Goal: Task Accomplishment & Management: Use online tool/utility

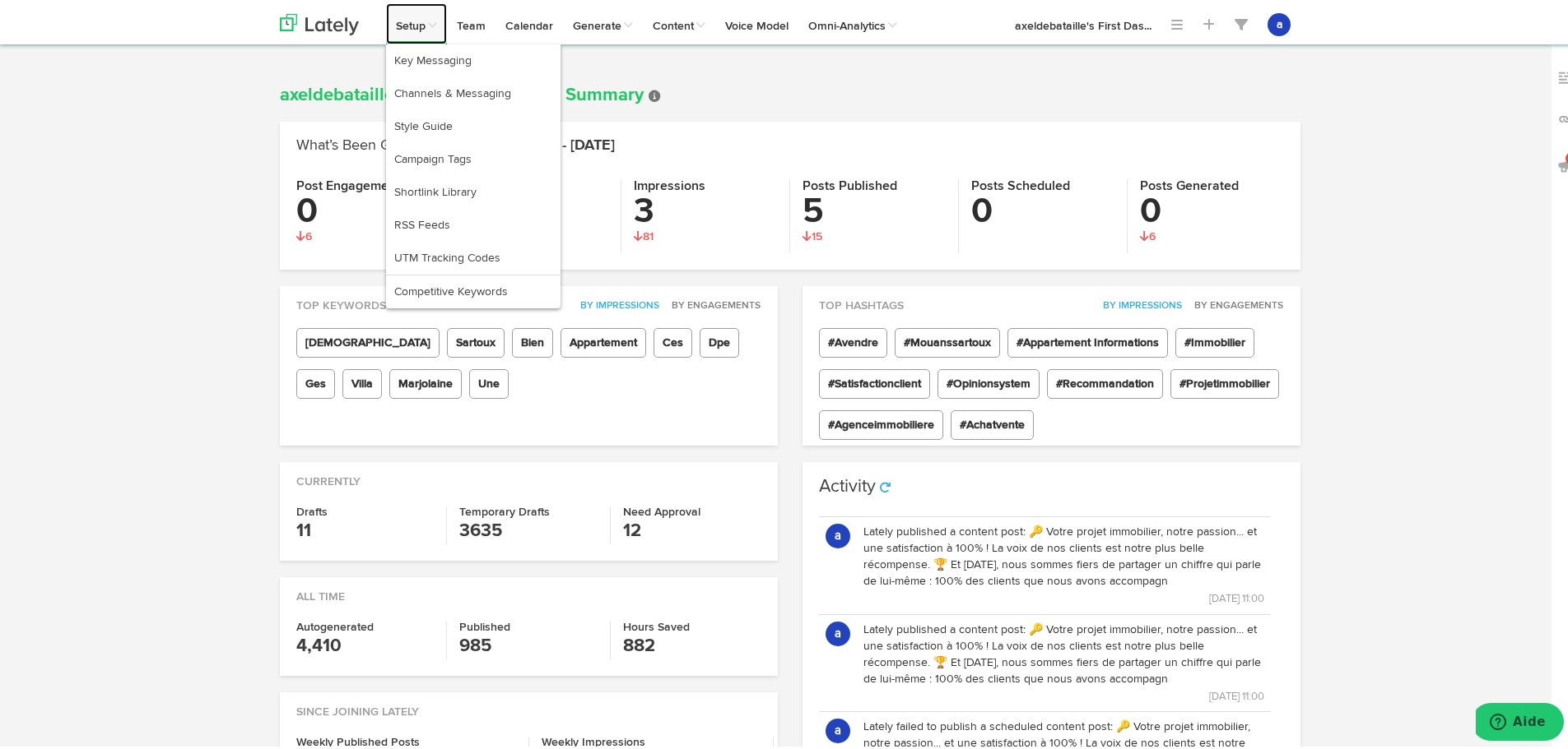
click at [428, 29] on link "Setup" at bounding box center [416, 20] width 61 height 41
click at [420, 223] on link "RSS Feeds" at bounding box center [473, 222] width 175 height 33
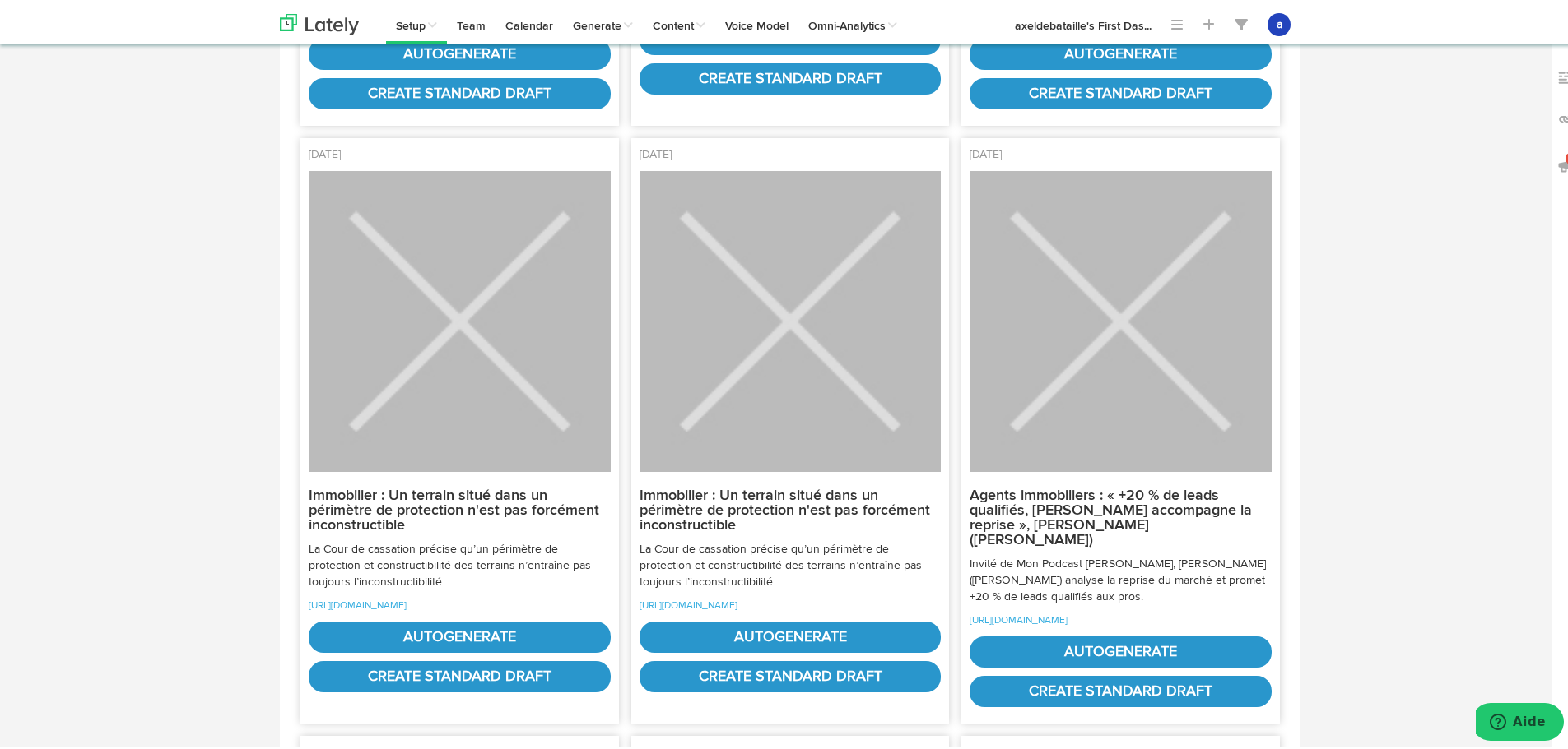
scroll to position [740, 0]
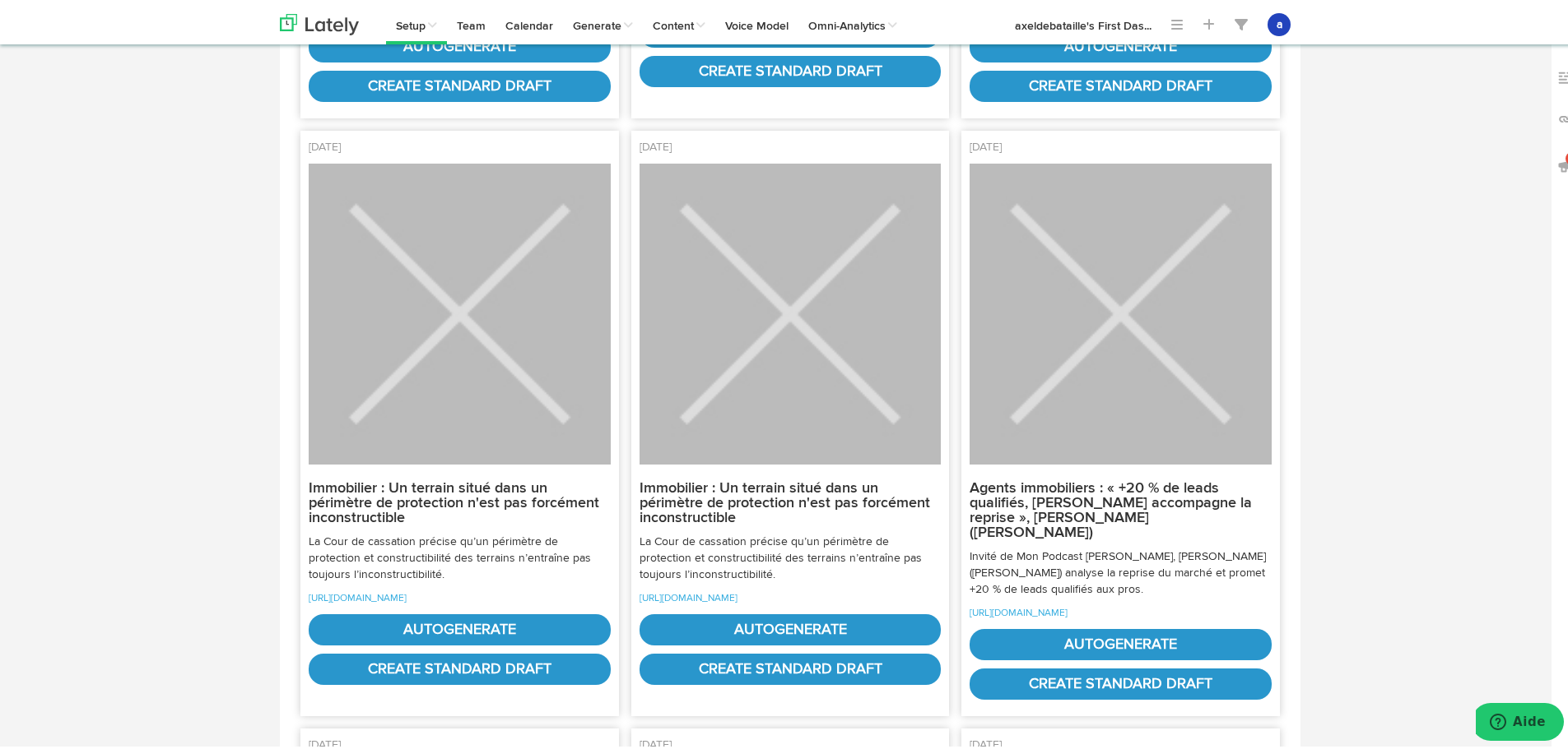
click at [335, 514] on strong "Immobilier : Un terrain situé dans un périmètre de protection n'est pas forcéme…" at bounding box center [453, 501] width 290 height 45
click at [365, 603] on p "[URL][DOMAIN_NAME]" at bounding box center [459, 595] width 302 height 16
click at [359, 600] on link "[URL][DOMAIN_NAME]" at bounding box center [357, 595] width 98 height 10
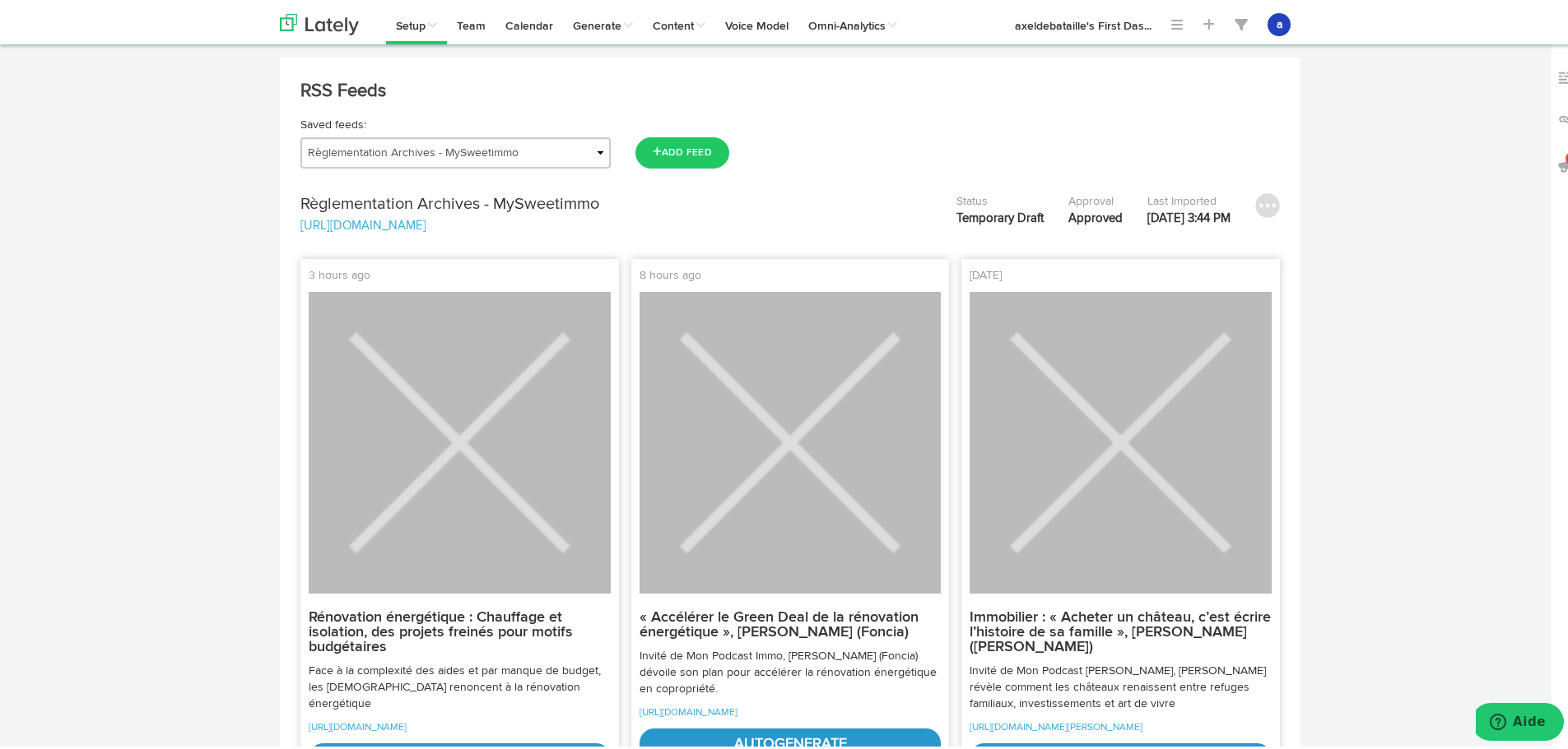
scroll to position [0, 0]
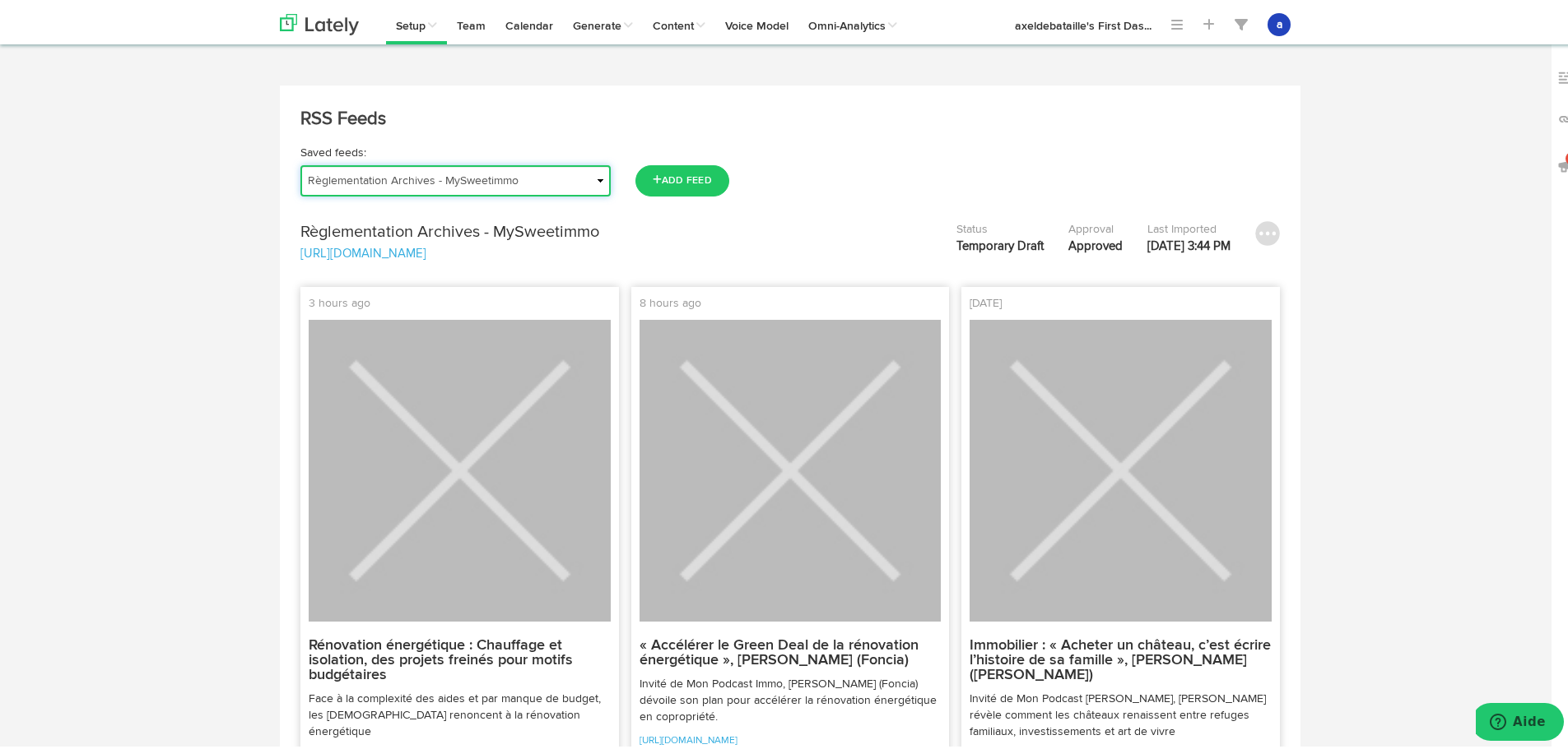
click at [359, 183] on select "Actu | Magazine immobilier Journal de l'Agence Actualités Antibes Actualités Va…" at bounding box center [455, 177] width 310 height 31
click at [300, 162] on select "Actu | Magazine immobilier Journal de l'Agence Actualités Antibes Actualités Va…" at bounding box center [455, 177] width 310 height 31
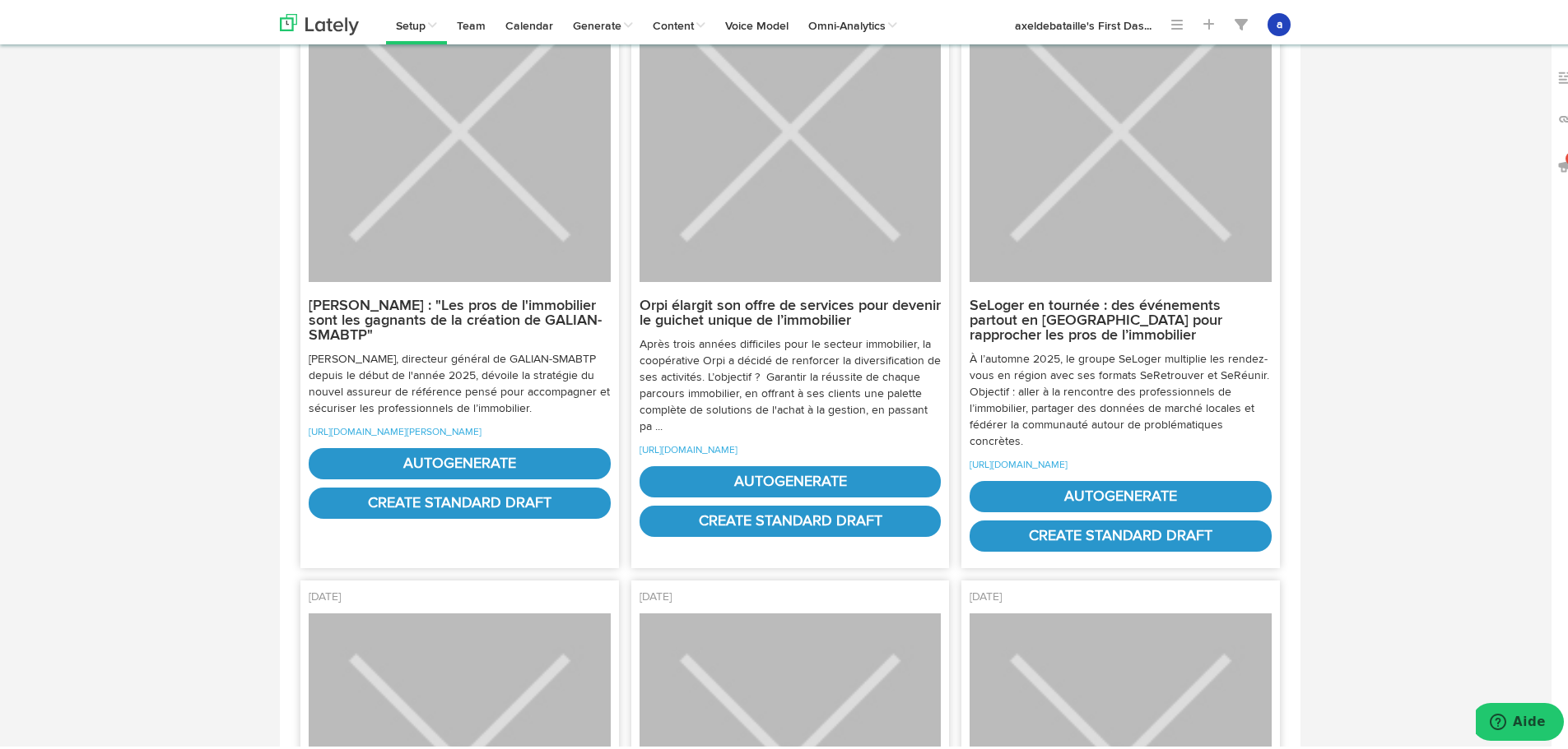
scroll to position [1070, 0]
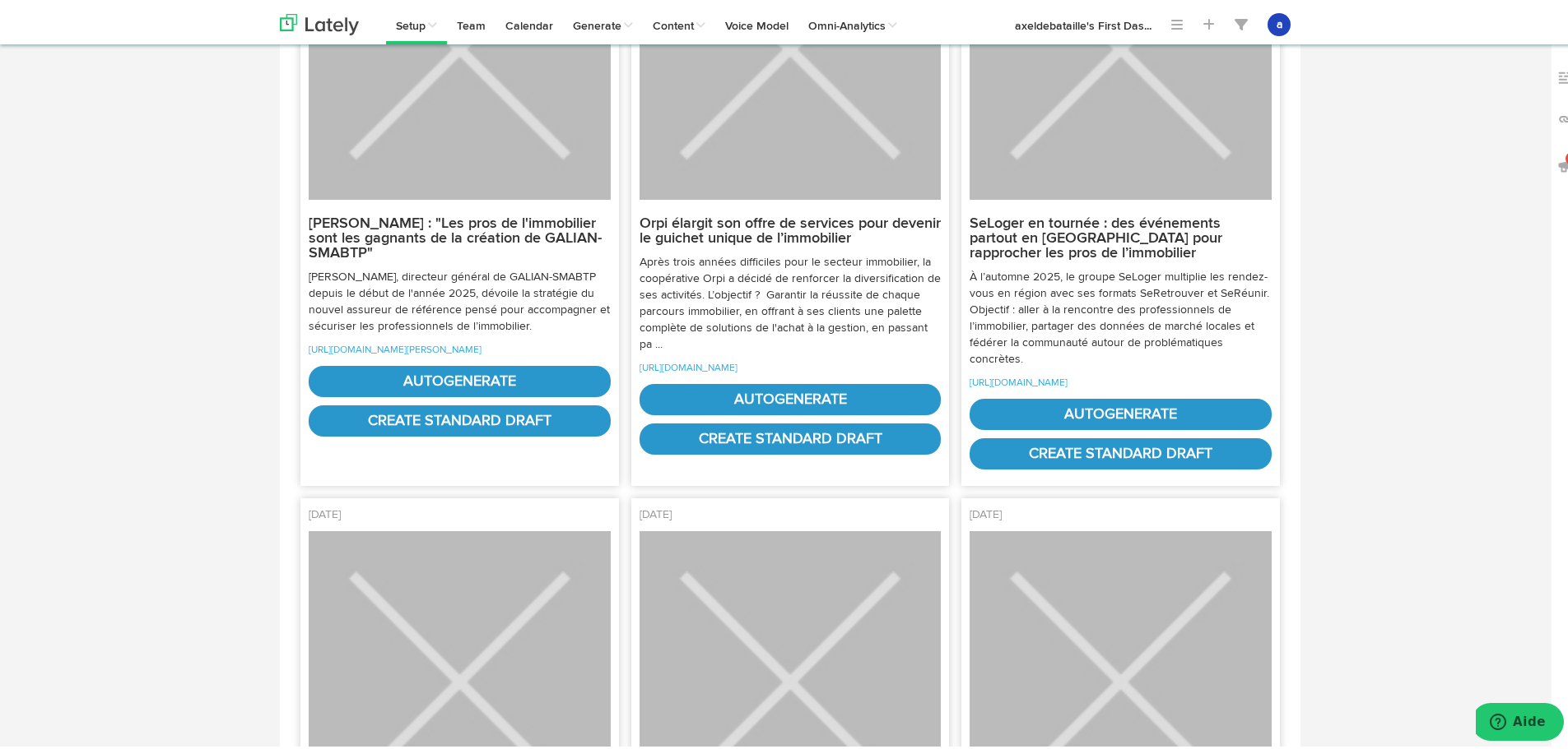
click at [713, 372] on p "[URL][DOMAIN_NAME]" at bounding box center [790, 364] width 302 height 16
click at [713, 370] on link "[URL][DOMAIN_NAME]" at bounding box center [689, 365] width 98 height 10
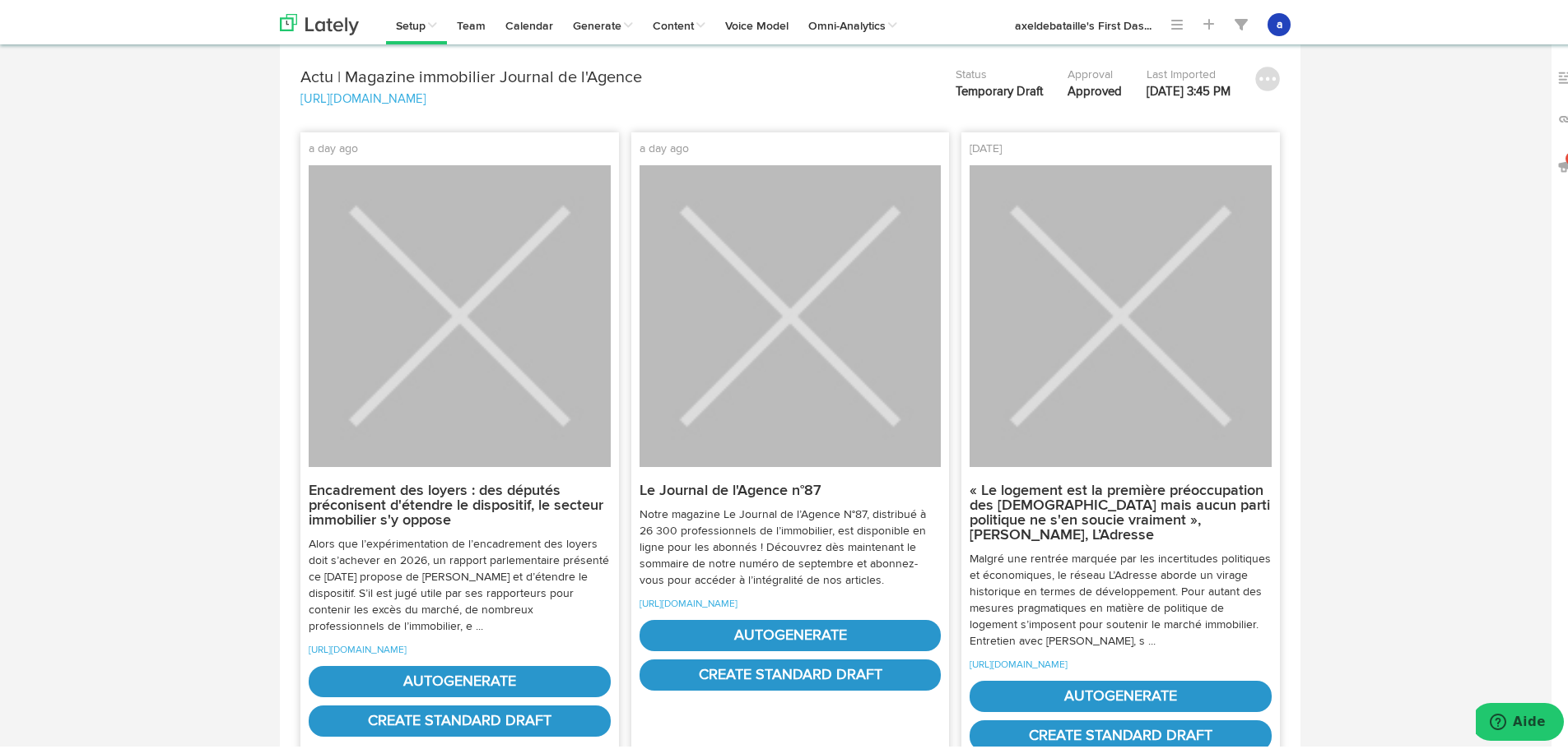
scroll to position [0, 0]
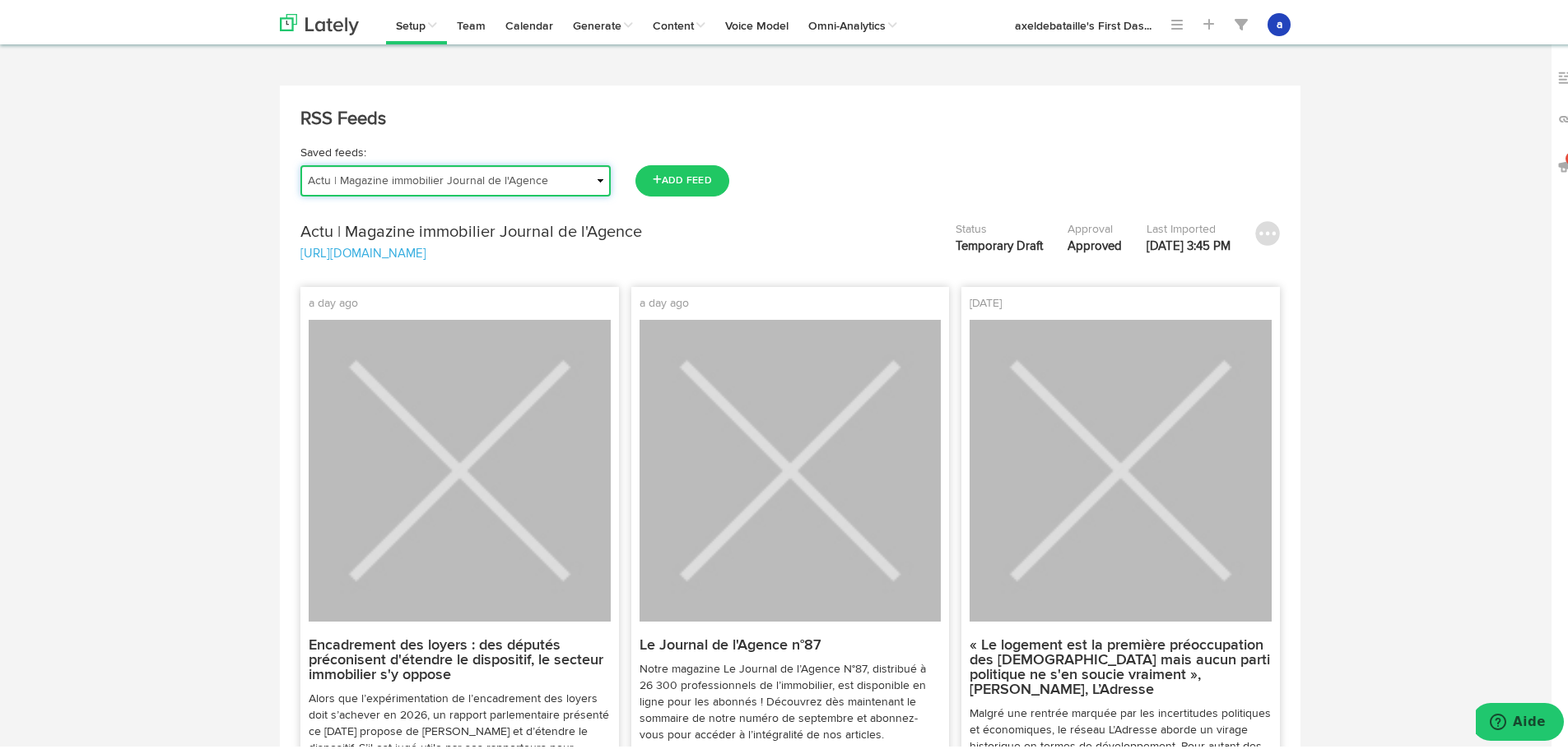
click at [487, 172] on select "Actu | Magazine immobilier Journal de l'Agence Actualités Antibes Actualités Va…" at bounding box center [455, 177] width 310 height 31
click at [478, 176] on select "Actu | Magazine immobilier Journal de l'Agence Actualités Antibes Actualités Va…" at bounding box center [455, 177] width 310 height 31
click at [300, 162] on select "Actu | Magazine immobilier Journal de l'Agence Actualités Antibes Actualités Va…" at bounding box center [455, 177] width 310 height 31
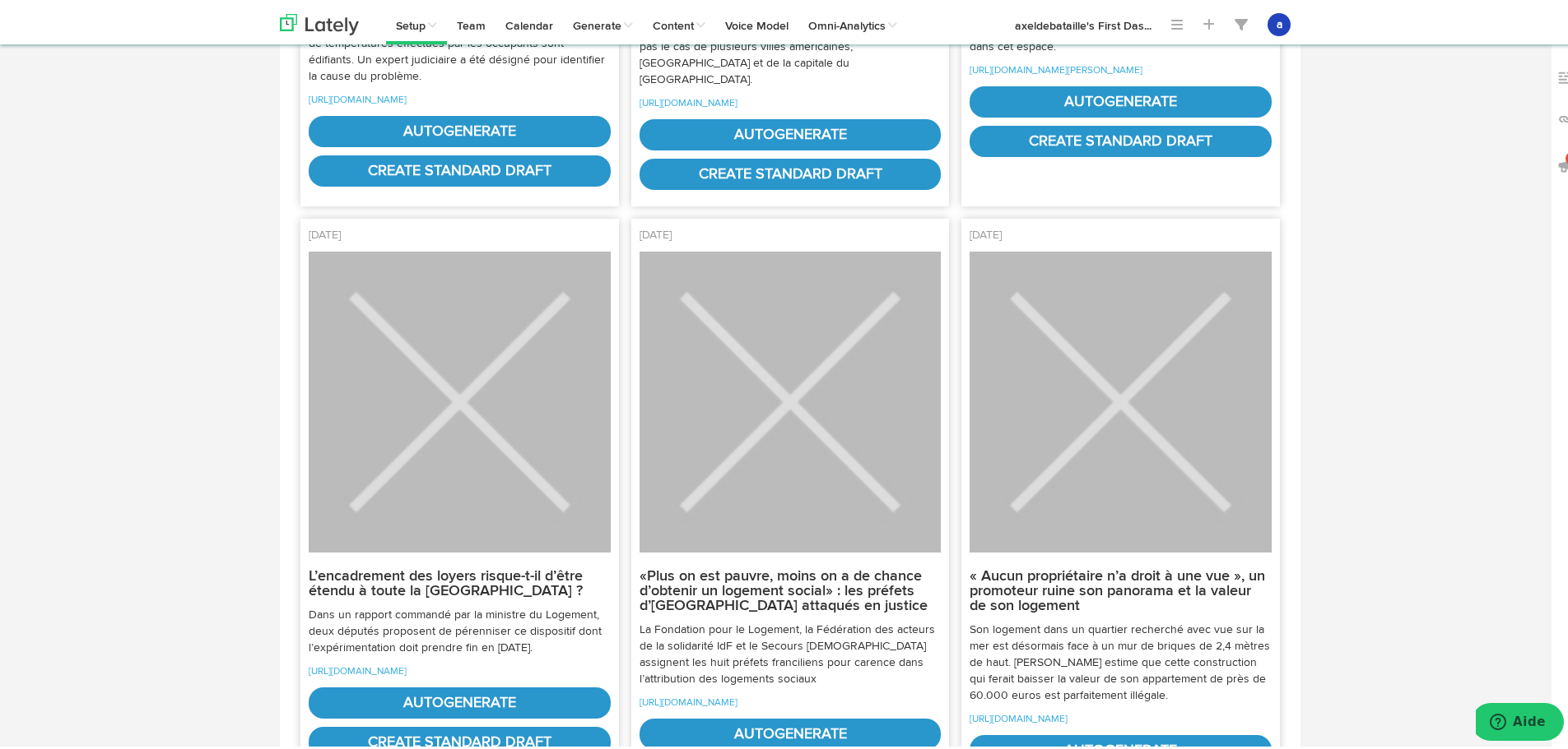
scroll to position [658, 0]
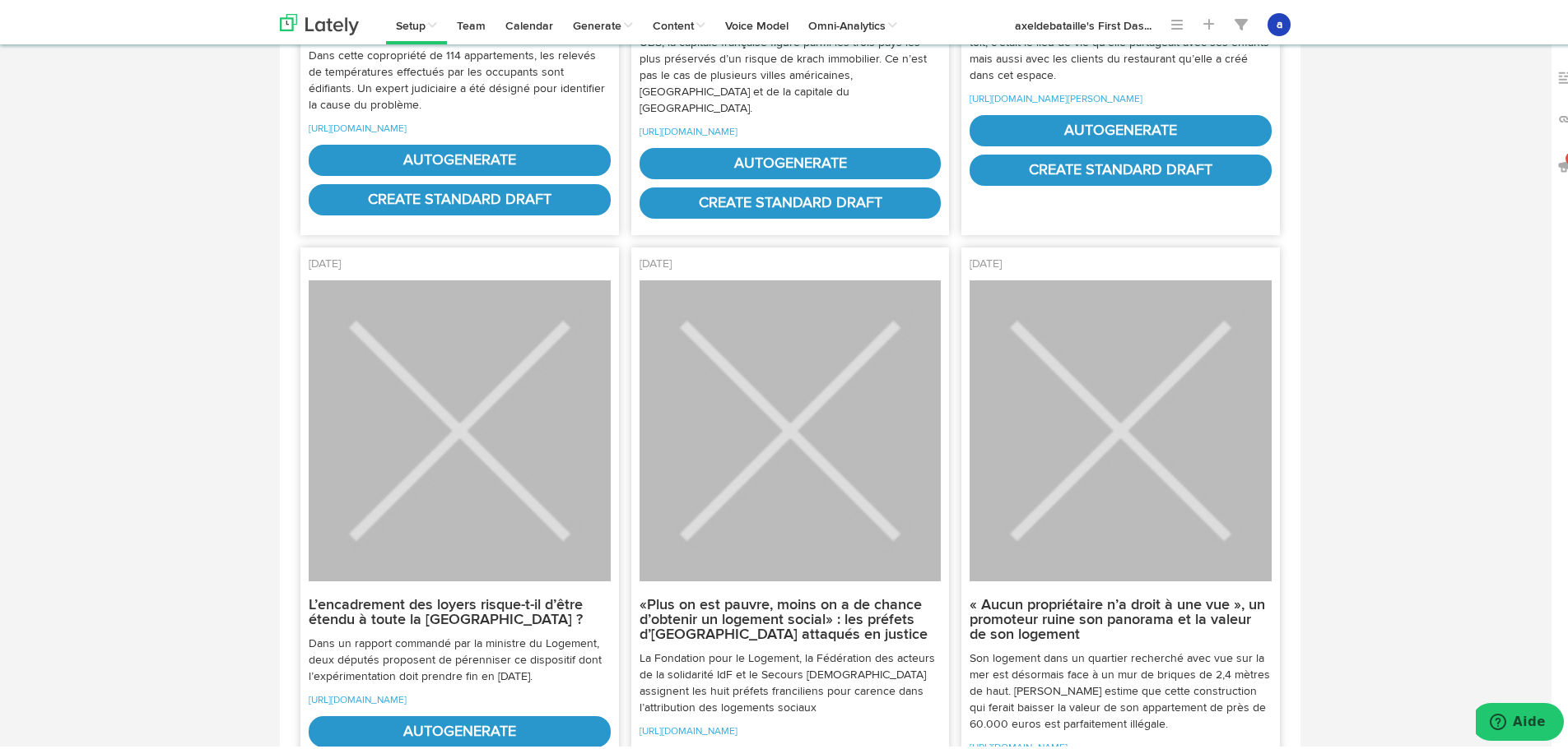
click at [1077, 671] on div "« Aucun propriétaire n’a droit à une vue », un promoteur ruine son panorama et …" at bounding box center [1120, 554] width 302 height 555
drag, startPoint x: 1069, startPoint y: 648, endPoint x: 1232, endPoint y: 652, distance: 163.0
click at [1232, 639] on strong "« Aucun propriétaire n’a droit à une vue », un promoteur ruine son panorama et …" at bounding box center [1117, 617] width 296 height 45
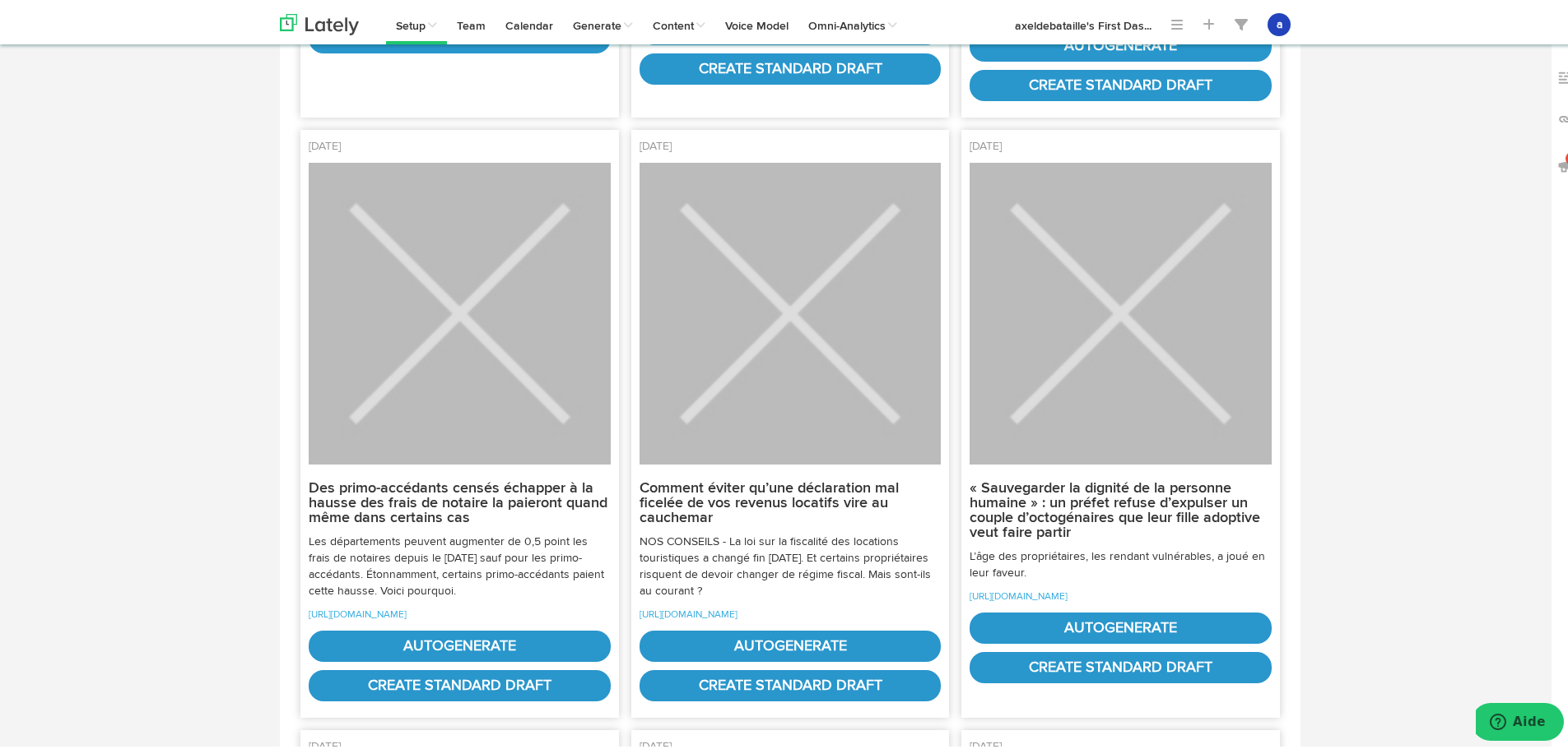
scroll to position [1398, 0]
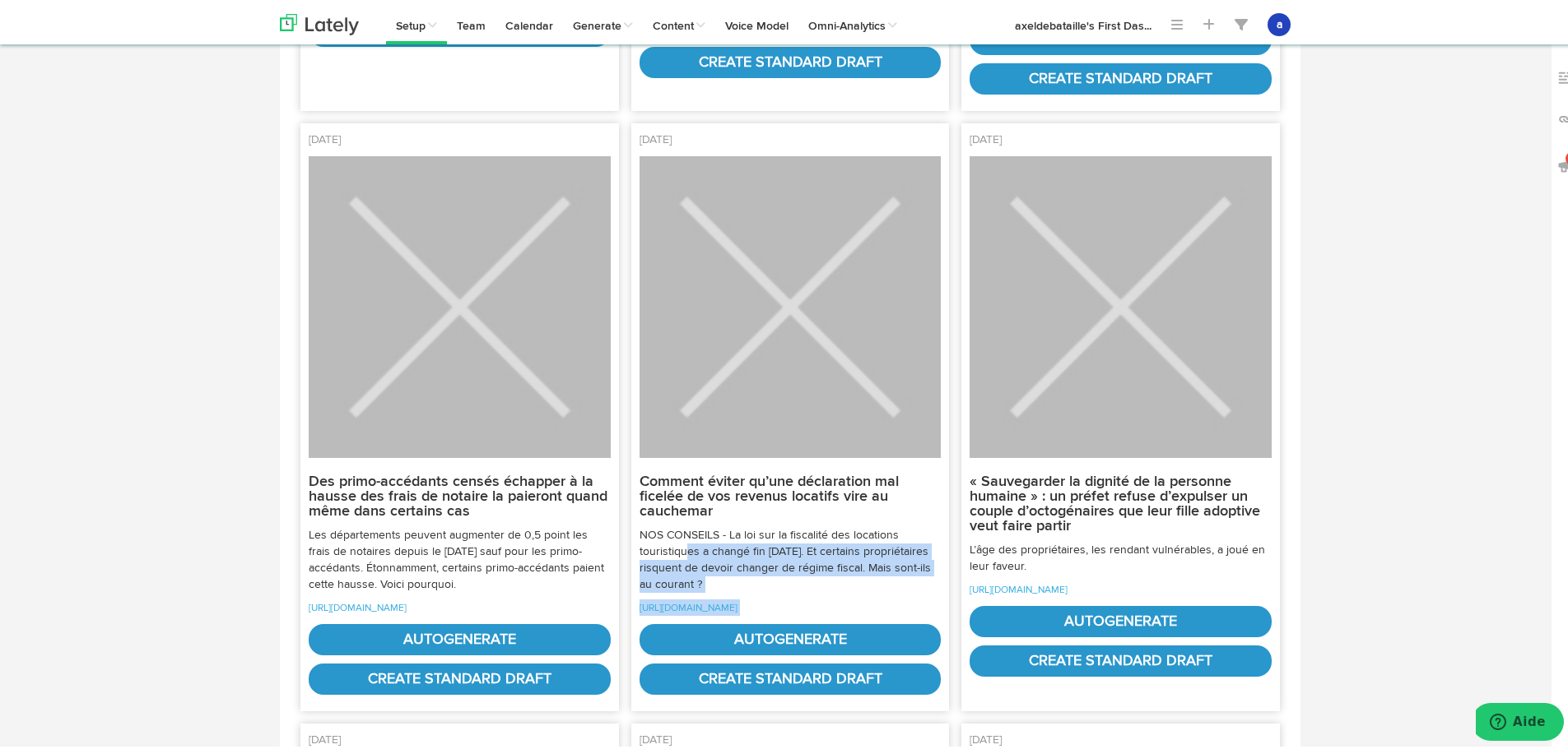
click at [657, 692] on div "Comment éviter qu’une déclaration mal ficelée de vos revenus locatifs vire au c…" at bounding box center [790, 422] width 302 height 539
click at [706, 590] on p "NOS CONSEILS - La loi sur la fiscalité des locations touristiques a changé fin …" at bounding box center [790, 557] width 302 height 66
click at [700, 610] on link "[URL][DOMAIN_NAME]" at bounding box center [689, 605] width 98 height 10
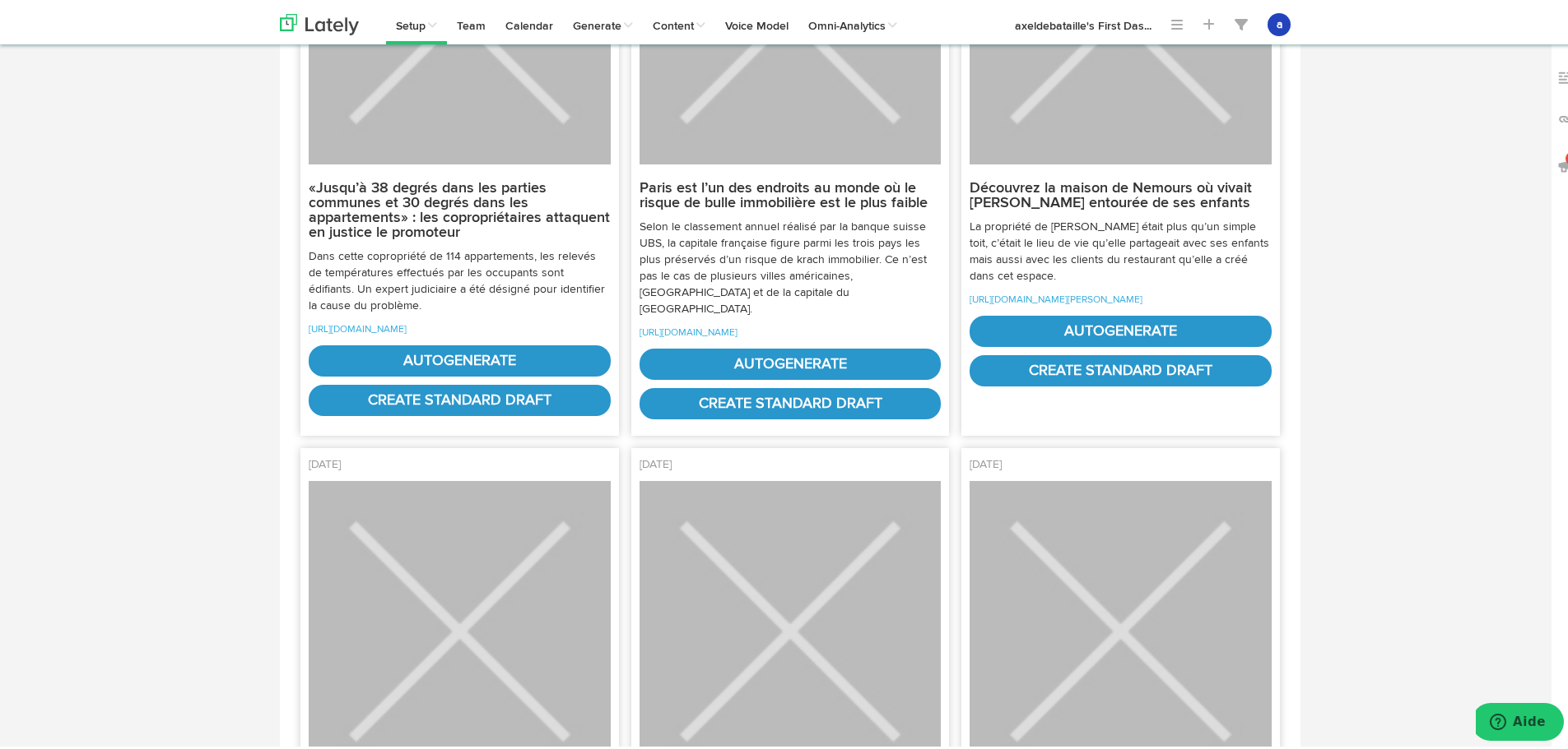
scroll to position [0, 0]
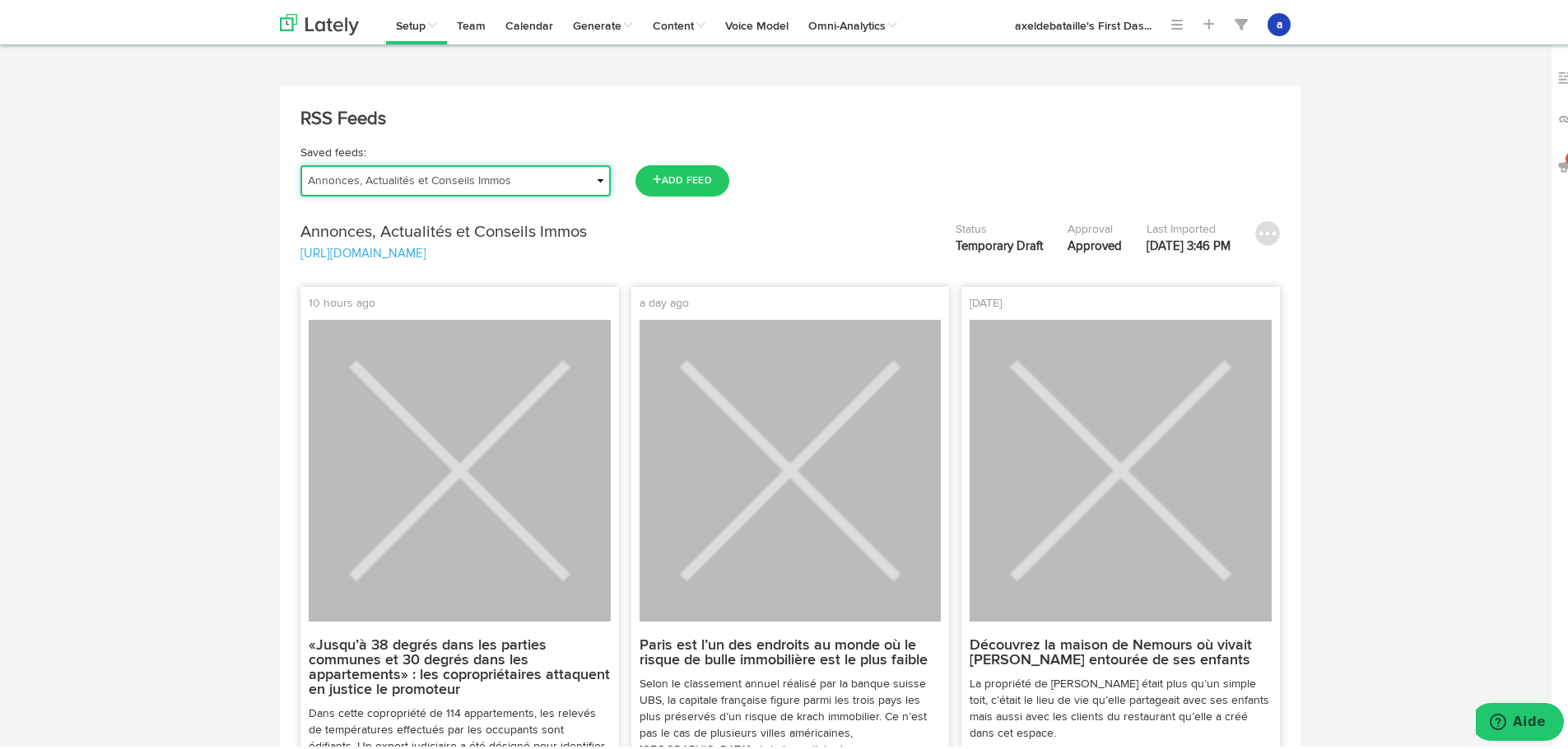
click at [306, 191] on select "Actu | Magazine immobilier Journal de l'Agence Actualités Antibes Actualités Va…" at bounding box center [455, 177] width 310 height 31
click at [309, 172] on select "Actu | Magazine immobilier Journal de l'Agence Actualités Antibes Actualités Va…" at bounding box center [455, 177] width 310 height 31
click at [300, 162] on select "Actu | Magazine immobilier Journal de l'Agence Actualités Antibes Actualités Va…" at bounding box center [455, 177] width 310 height 31
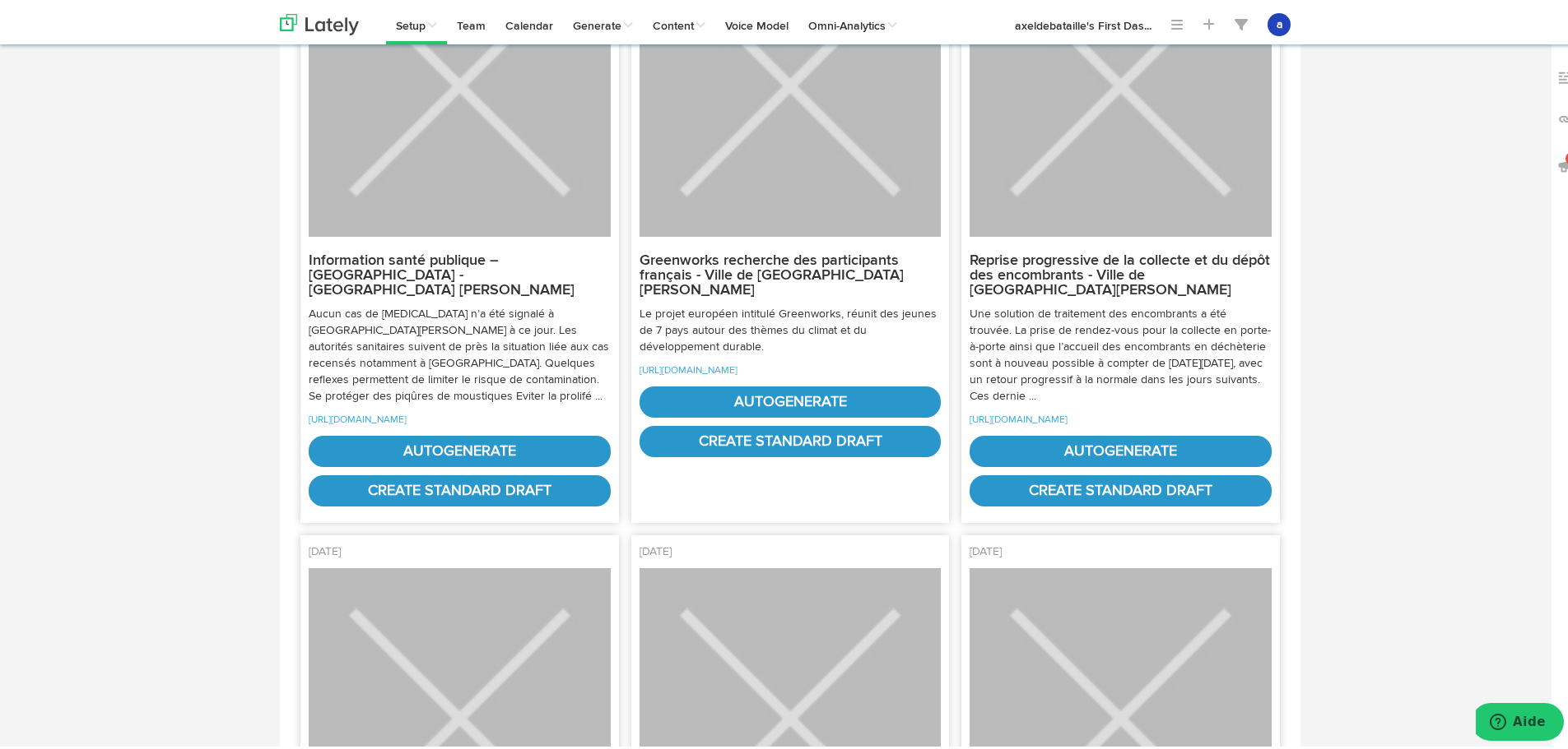
scroll to position [411, 0]
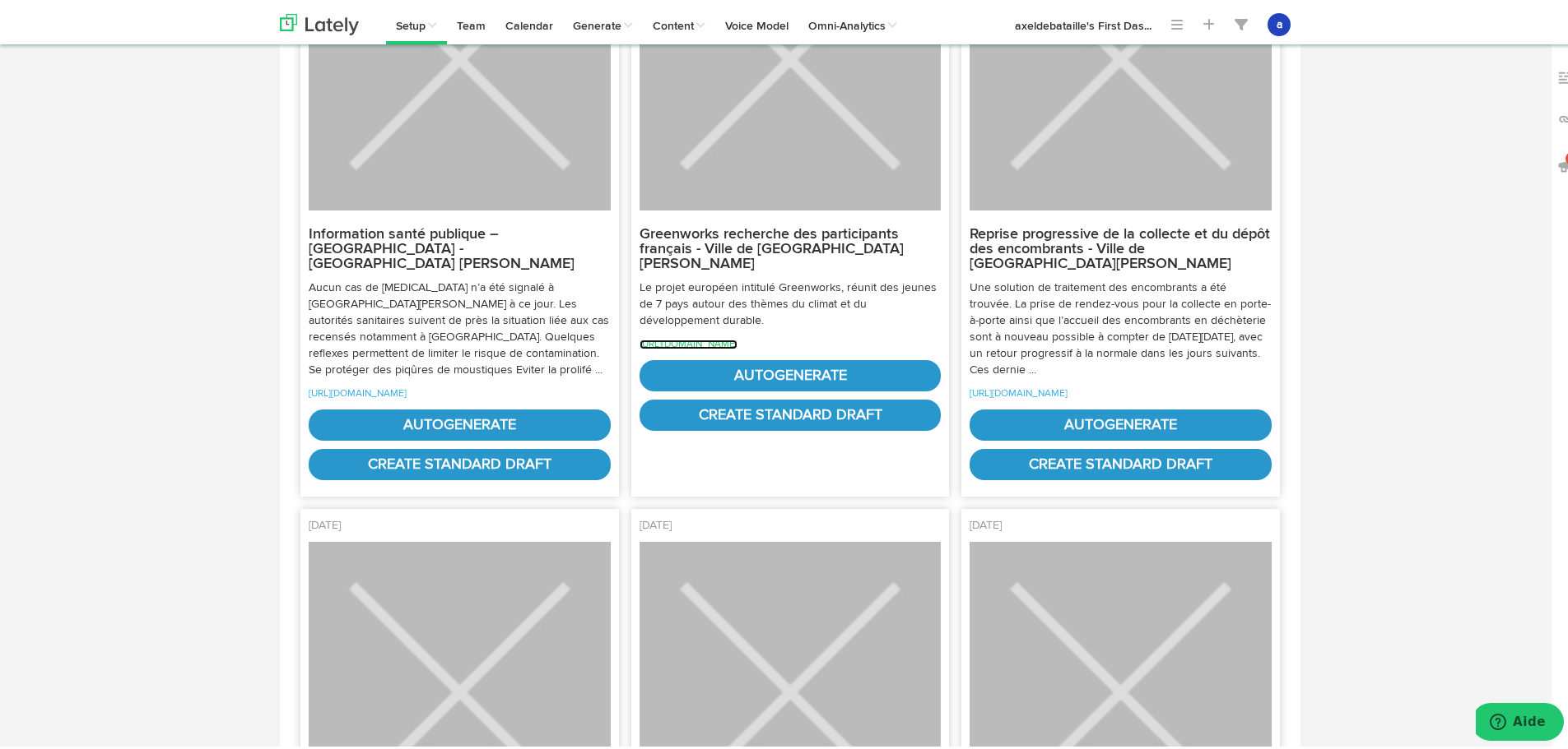
click at [687, 341] on link "[URL][DOMAIN_NAME]" at bounding box center [689, 341] width 98 height 10
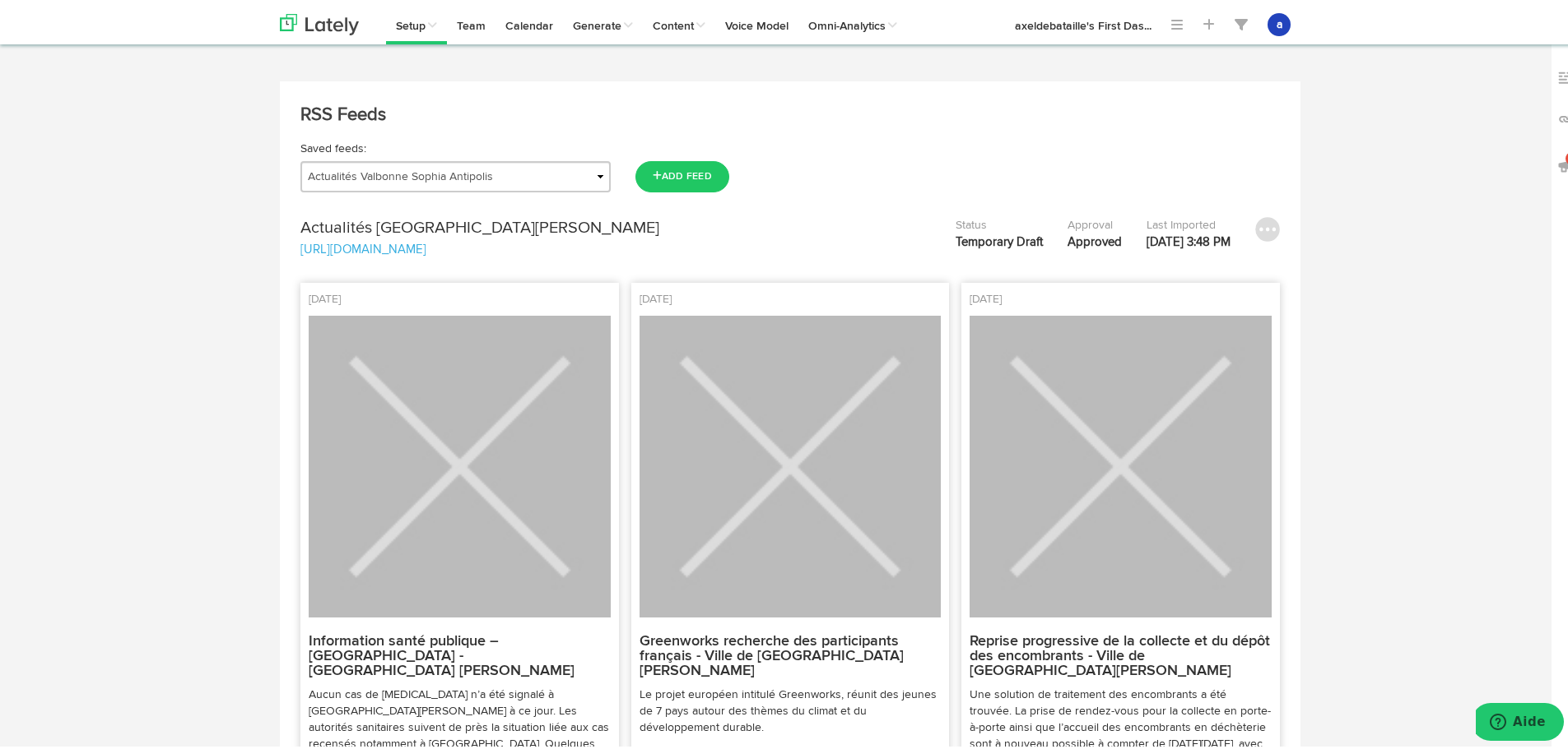
scroll to position [0, 0]
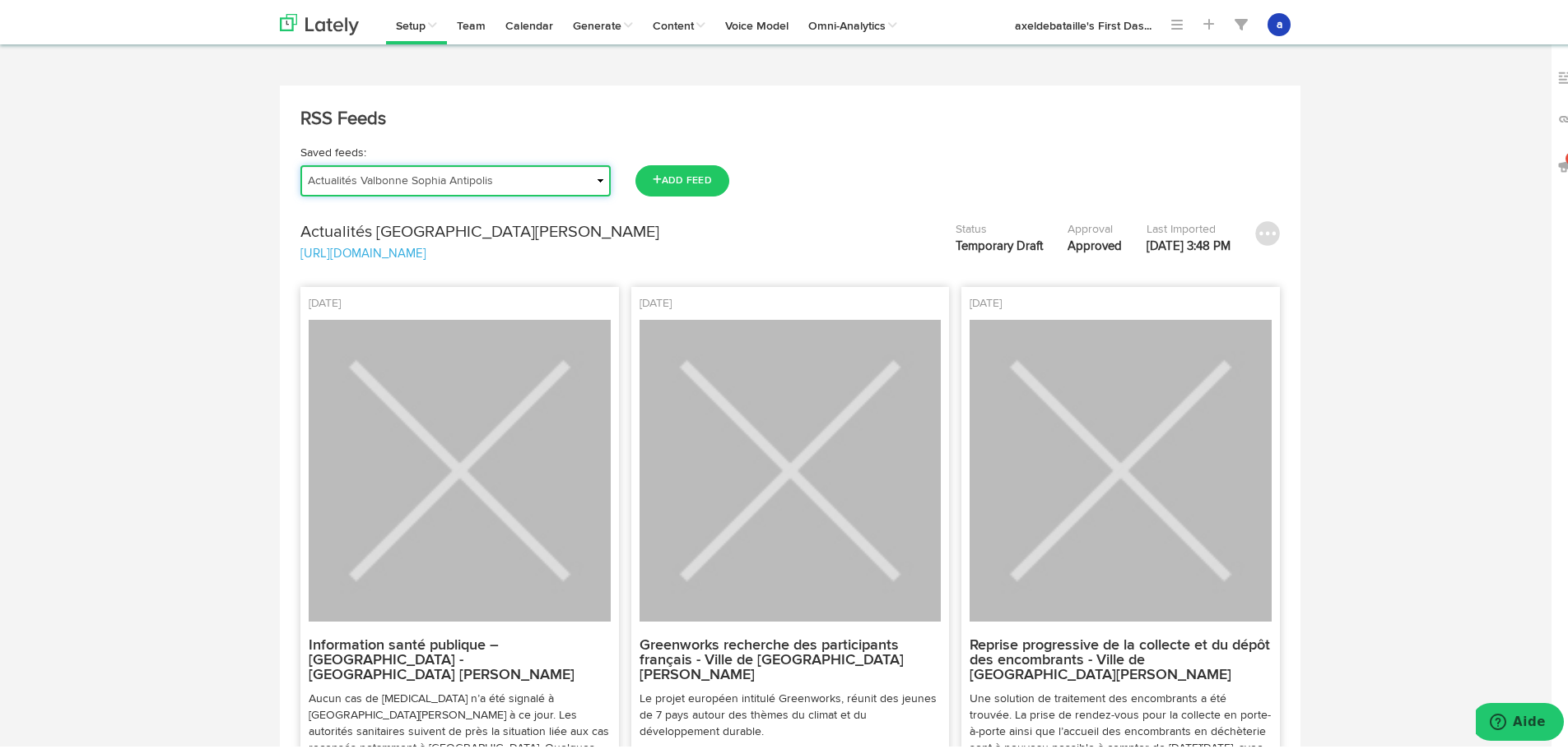
click at [360, 186] on select "Actu | Magazine immobilier Journal de l'Agence Actualités Antibes Actualités Va…" at bounding box center [455, 177] width 310 height 31
click at [300, 162] on select "Actu | Magazine immobilier Journal de l'Agence Actualités Antibes Actualités Va…" at bounding box center [455, 177] width 310 height 31
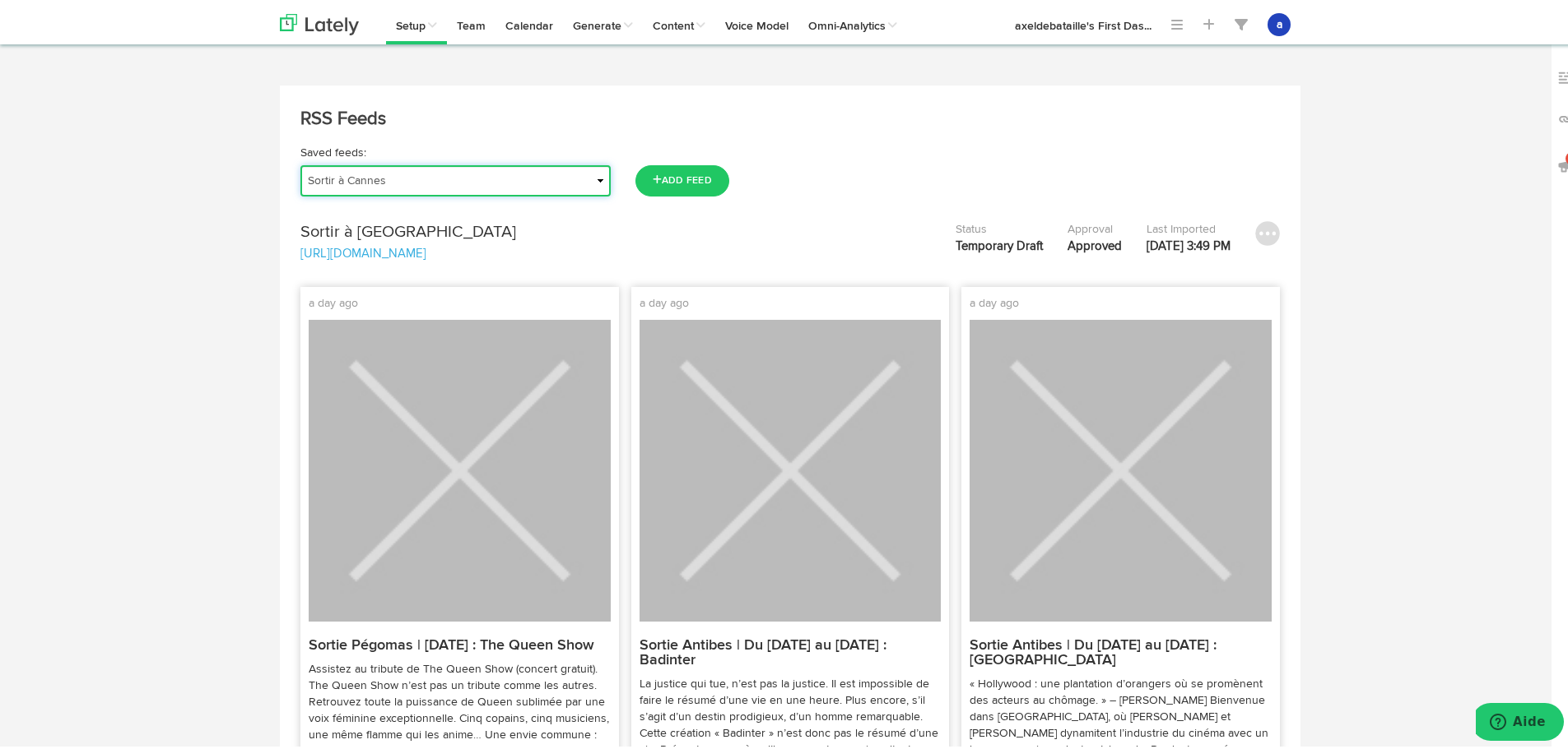
click at [341, 181] on select "Actu | Magazine immobilier Journal de l'Agence Actualités Antibes Actualités Va…" at bounding box center [455, 177] width 310 height 31
select select "object:2627"
click at [300, 162] on select "Actu | Magazine immobilier Journal de l'Agence Actualités Antibes Actualités Va…" at bounding box center [455, 177] width 310 height 31
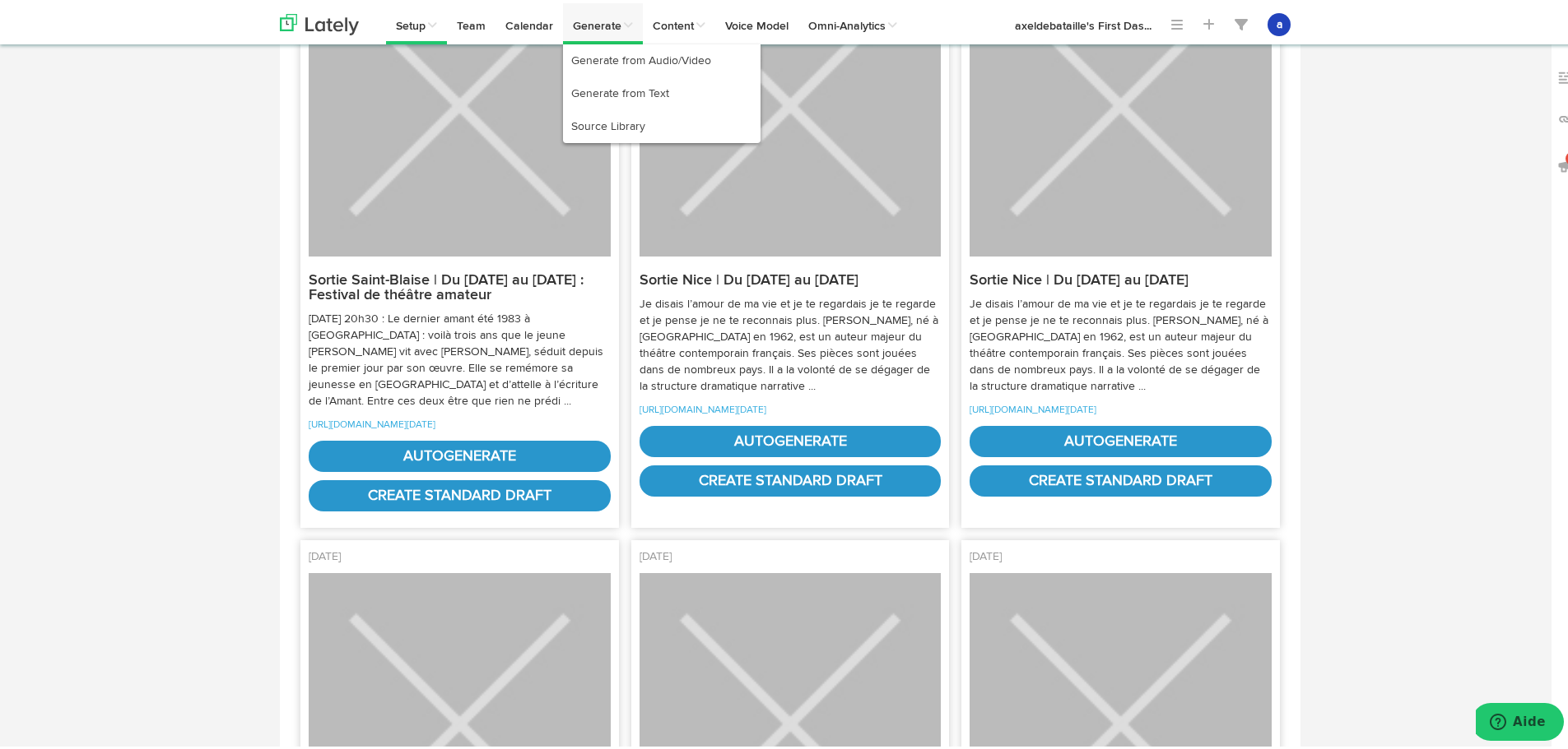
scroll to position [1481, 0]
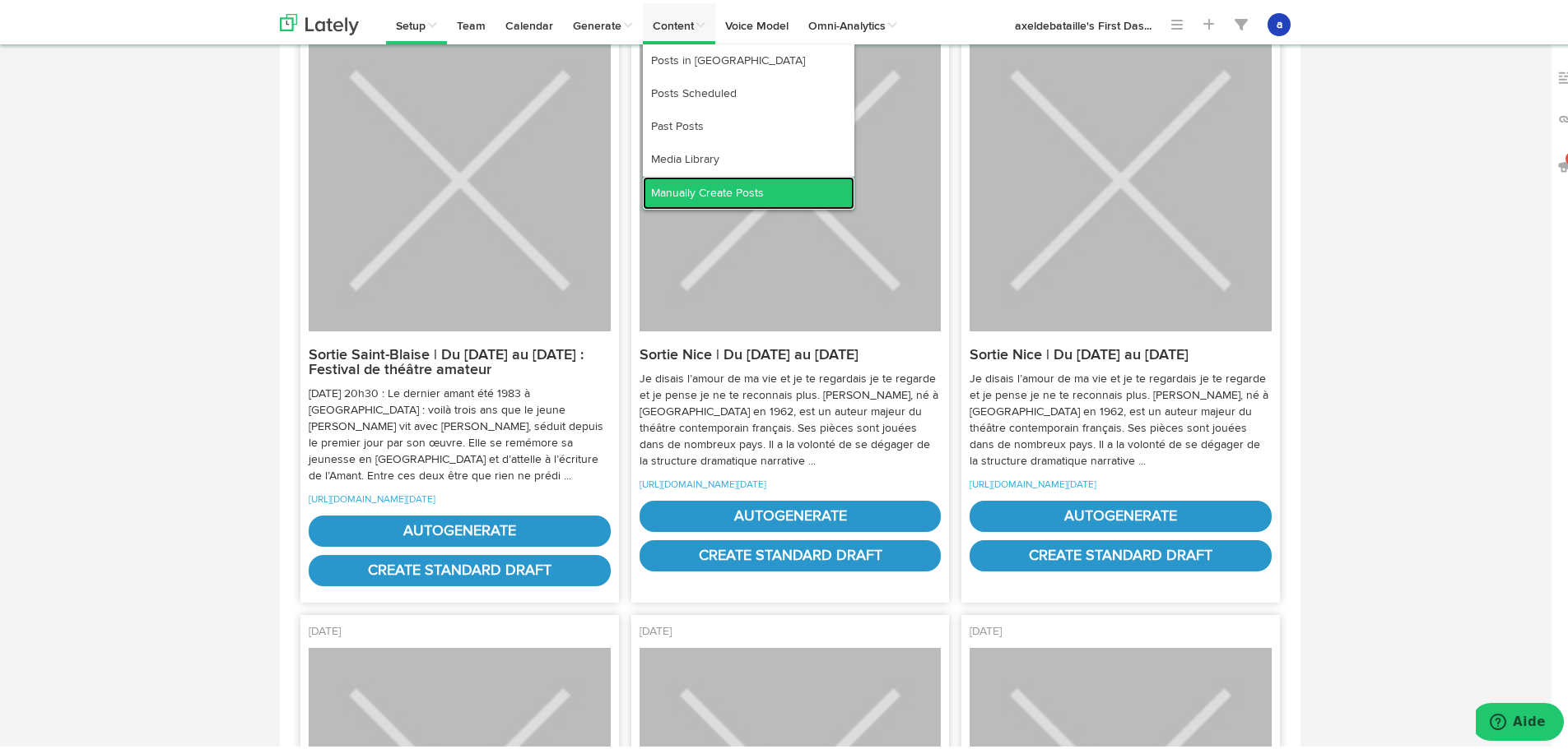
click at [670, 190] on link "Manually Create Posts" at bounding box center [747, 190] width 211 height 33
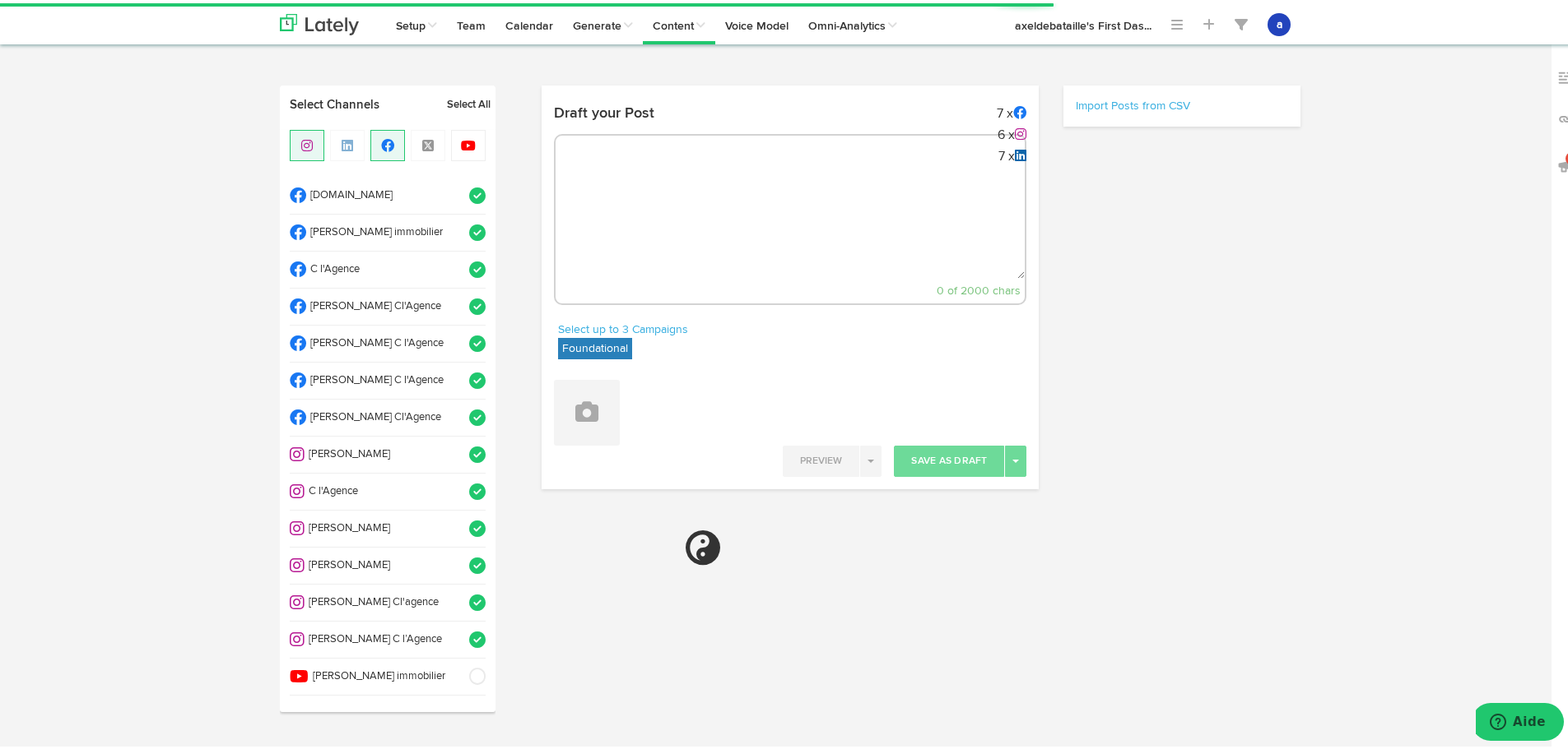
select select "3"
select select "52"
select select "PM"
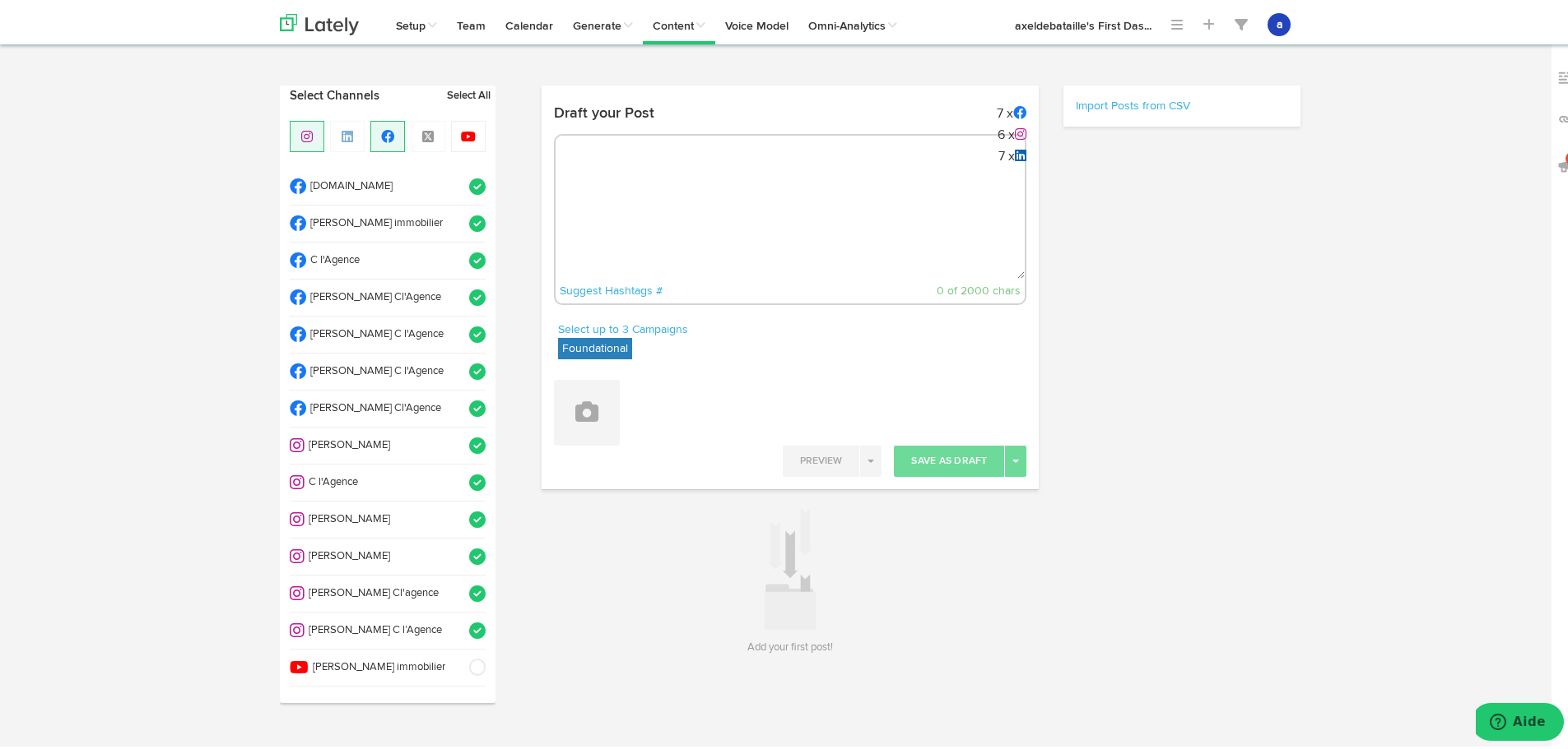
scroll to position [23, 0]
